Goal: Information Seeking & Learning: Learn about a topic

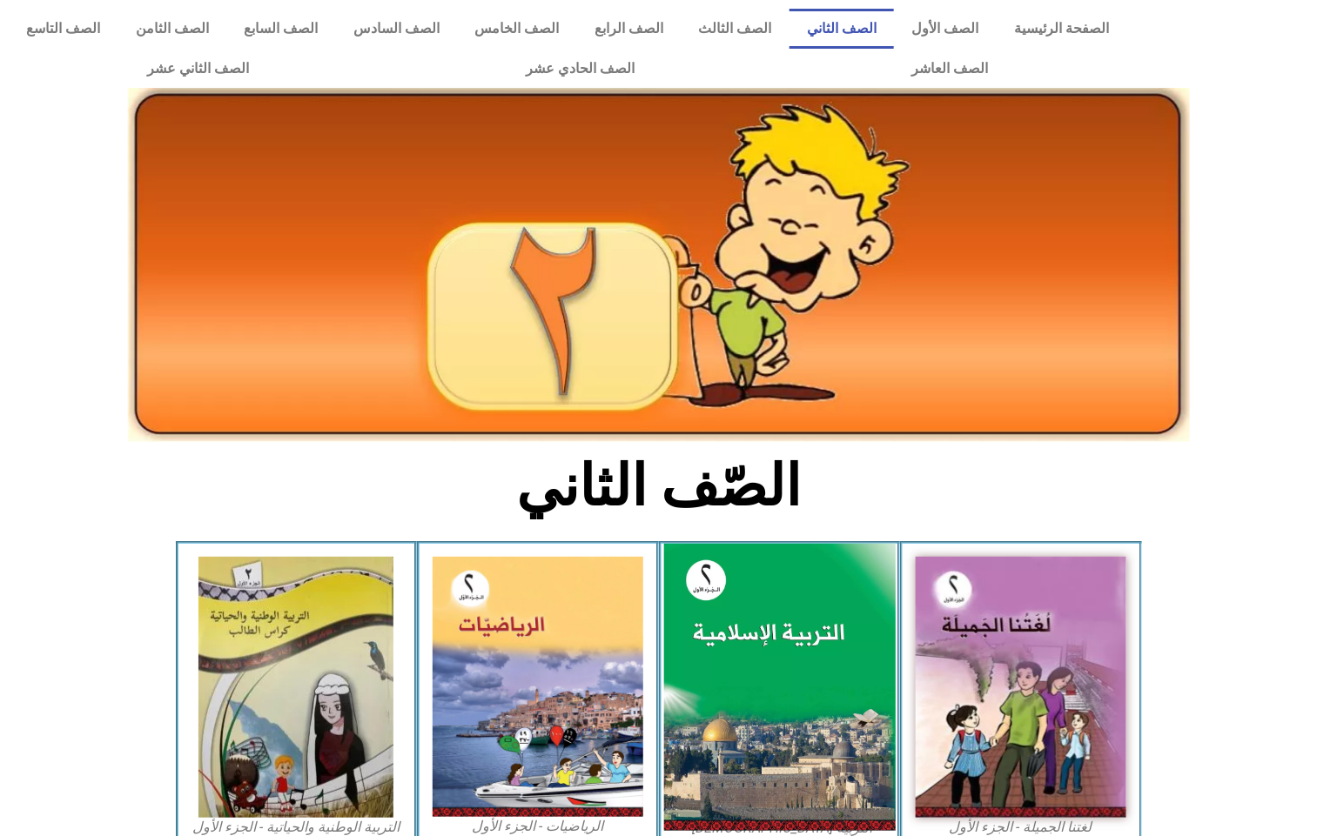
click at [808, 629] on img at bounding box center [779, 688] width 232 height 288
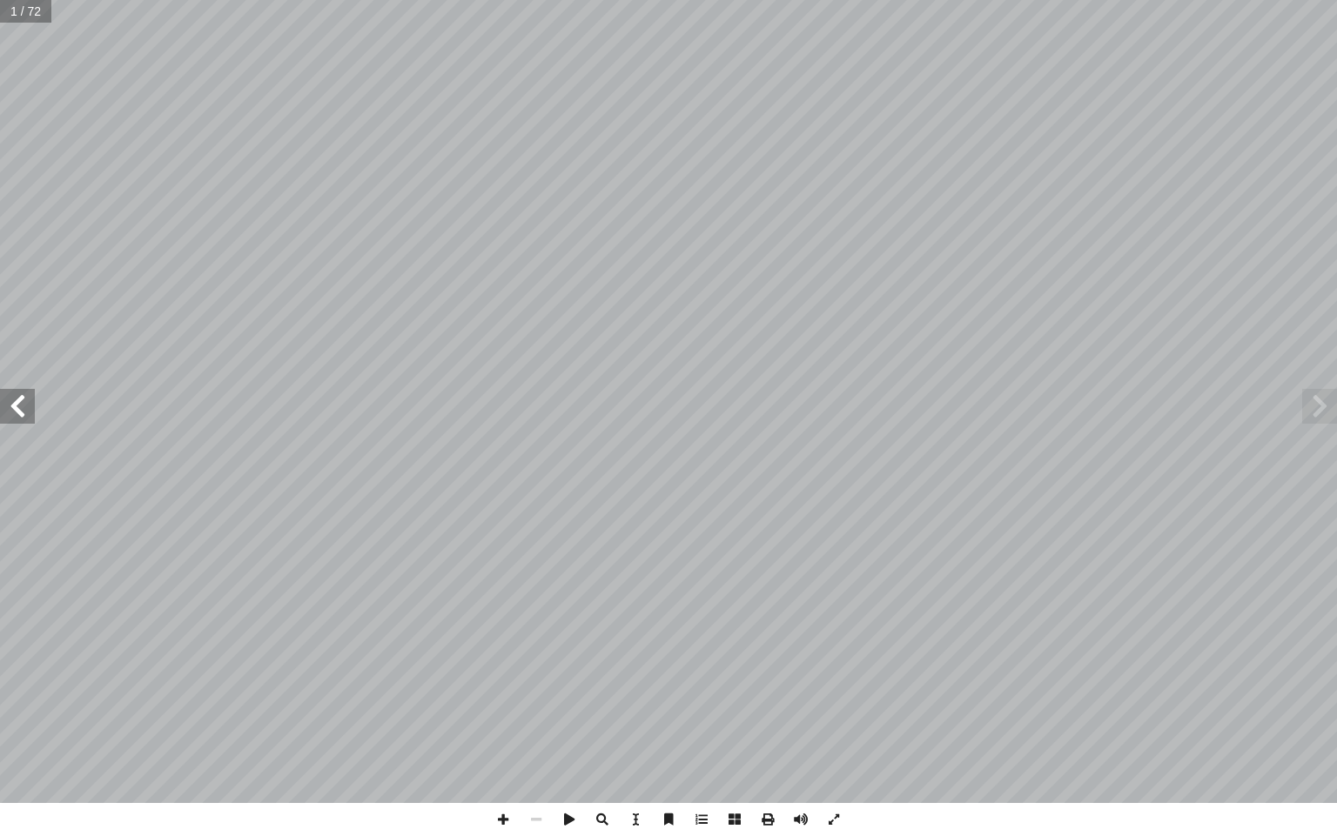
click at [30, 397] on span at bounding box center [17, 406] width 35 height 35
click at [30, 398] on span at bounding box center [17, 406] width 35 height 35
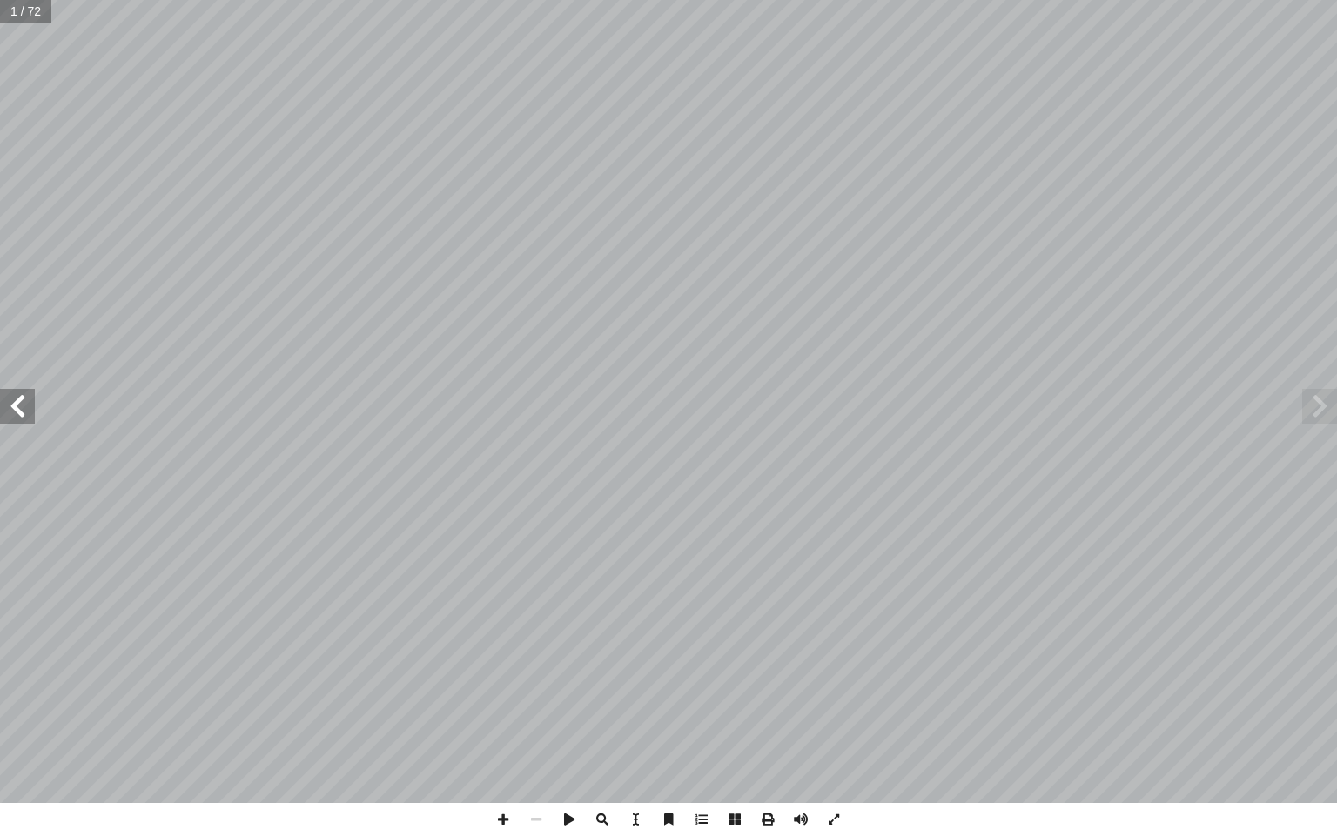
click at [30, 398] on span at bounding box center [17, 406] width 35 height 35
click at [1322, 415] on span at bounding box center [1319, 406] width 35 height 35
click at [1324, 413] on span at bounding box center [1319, 406] width 35 height 35
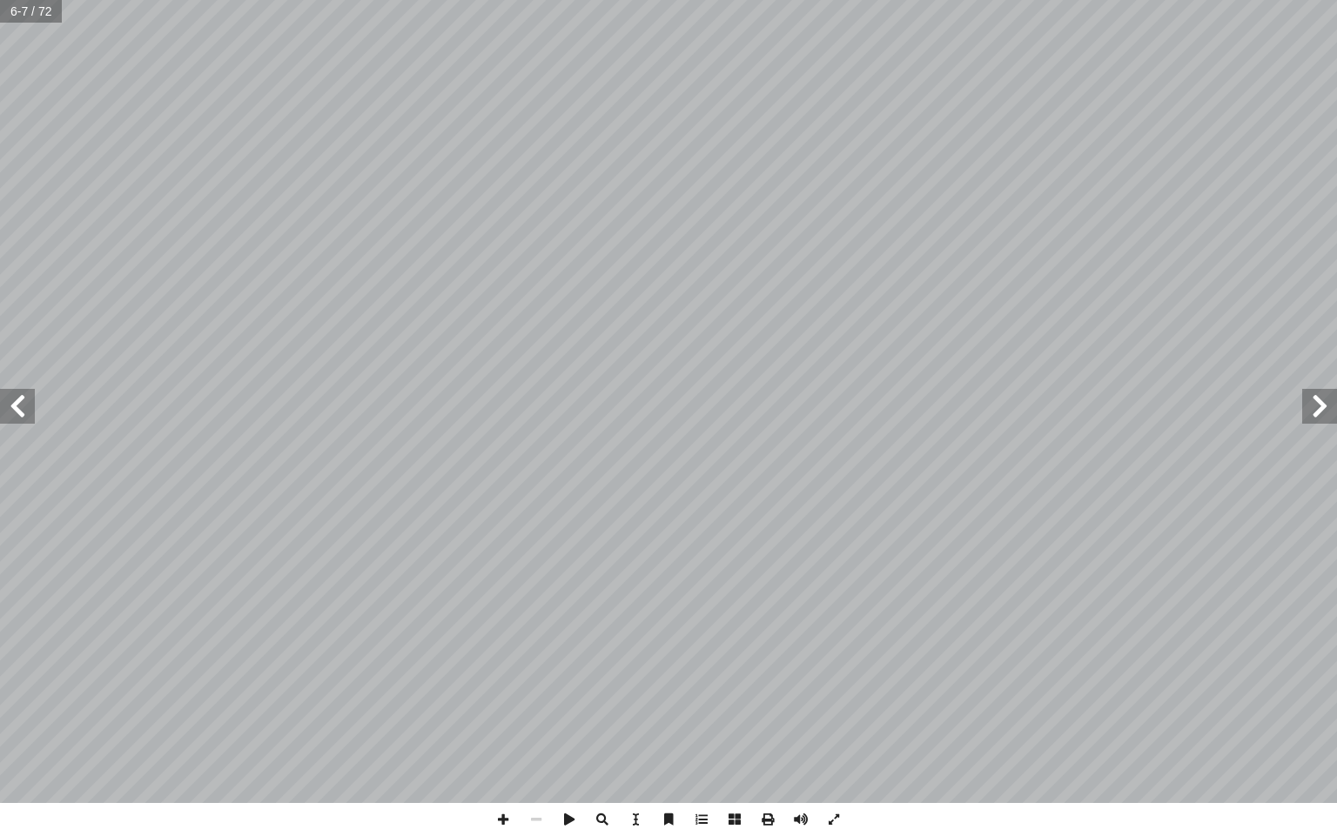
click at [1326, 410] on span at bounding box center [1319, 406] width 35 height 35
click at [22, 403] on span at bounding box center [17, 406] width 35 height 35
click at [19, 407] on span at bounding box center [17, 406] width 35 height 35
click at [523, 808] on span at bounding box center [536, 819] width 33 height 33
click at [27, 389] on span at bounding box center [17, 406] width 35 height 35
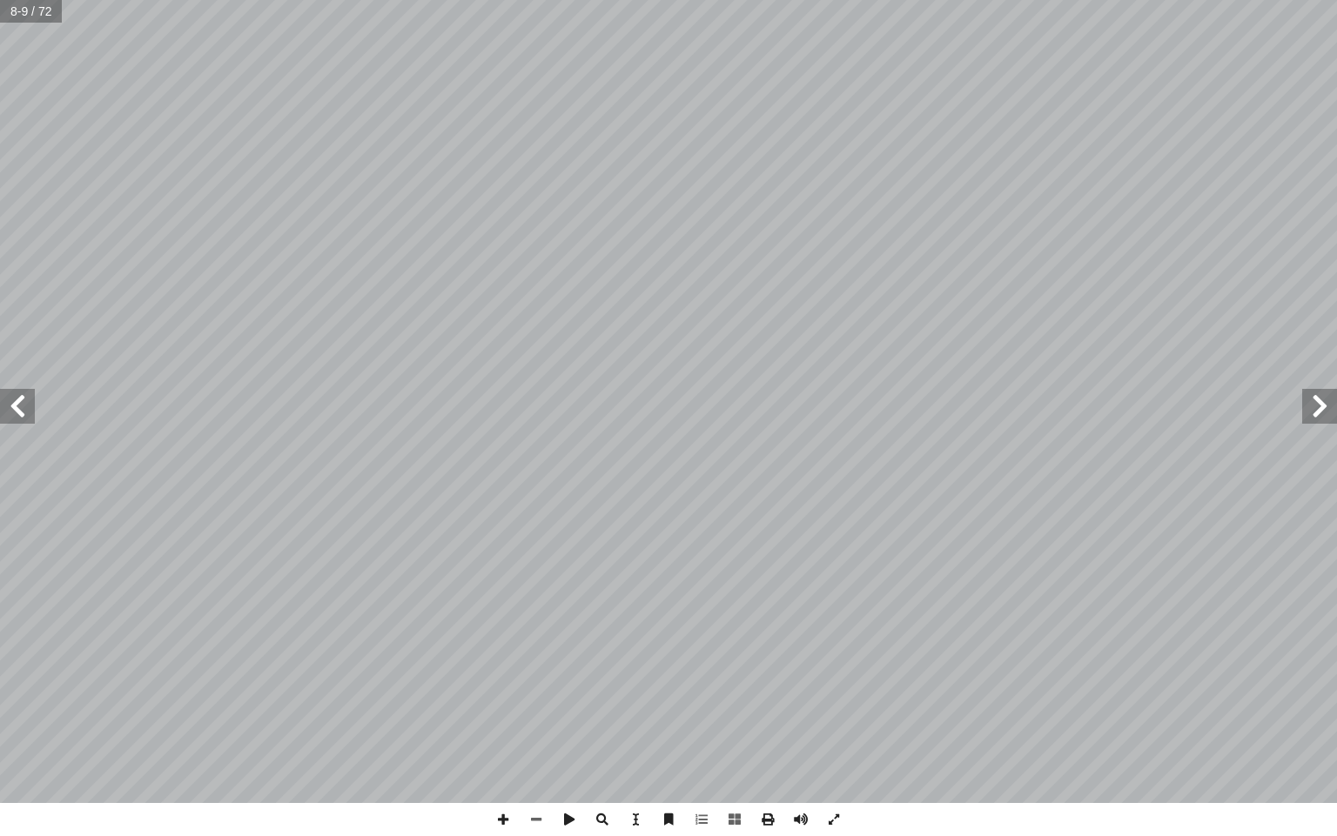
click at [21, 389] on span at bounding box center [17, 406] width 35 height 35
click at [21, 392] on span at bounding box center [17, 406] width 35 height 35
click at [1324, 393] on span at bounding box center [1319, 406] width 35 height 35
click at [1312, 421] on span at bounding box center [1319, 406] width 35 height 35
click at [26, 423] on span at bounding box center [17, 406] width 35 height 35
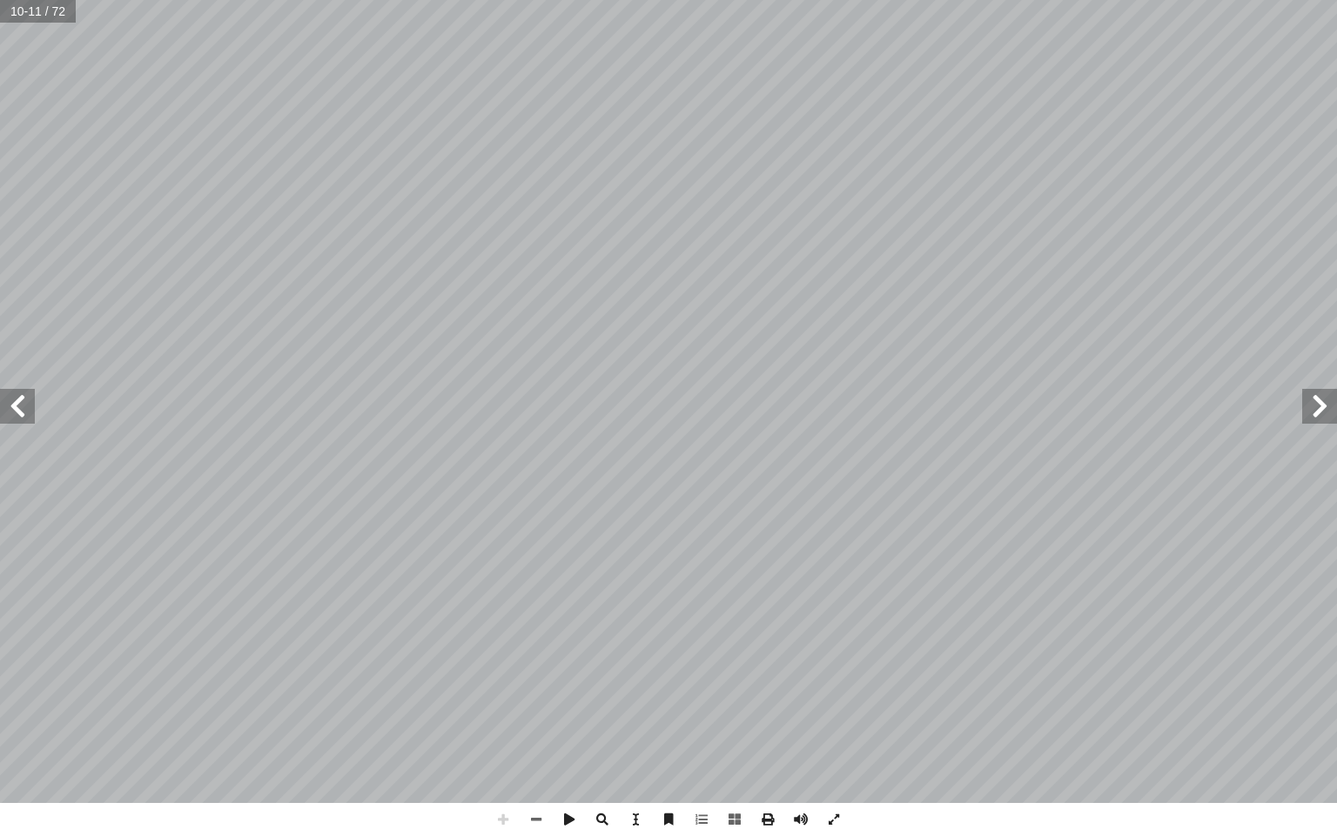
click at [26, 423] on span at bounding box center [17, 406] width 35 height 35
click at [535, 817] on span at bounding box center [536, 819] width 33 height 33
click at [501, 821] on span at bounding box center [503, 819] width 33 height 33
